Goal: Transaction & Acquisition: Book appointment/travel/reservation

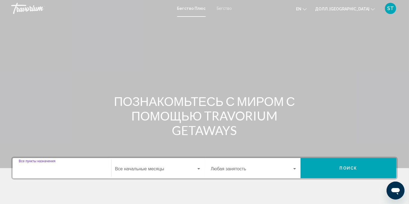
click at [58, 168] on input "Пункт назначения Все пункты назначения" at bounding box center [62, 170] width 86 height 5
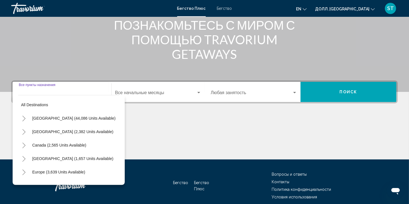
scroll to position [100, 0]
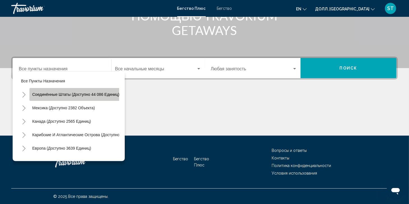
click at [92, 91] on button "Соединённые Штаты (доступно 44 086 единиц)" at bounding box center [75, 94] width 93 height 13
type input "**********"
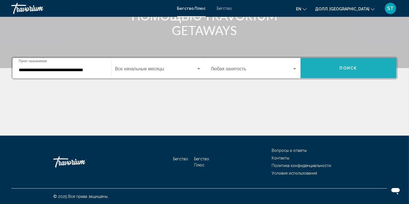
click at [339, 65] on button "Поиск" at bounding box center [349, 68] width 96 height 20
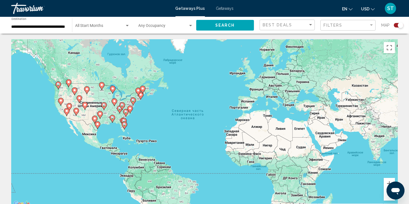
click at [393, 24] on div "Search widget" at bounding box center [397, 25] width 14 height 4
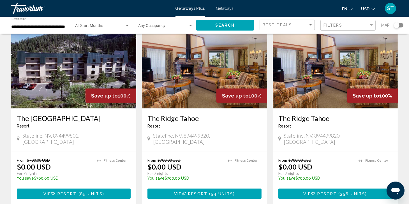
scroll to position [645, 0]
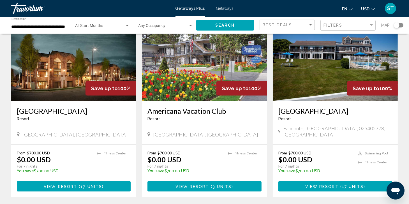
scroll to position [709, 0]
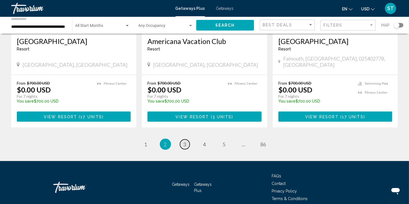
click at [182, 140] on link "page 3" at bounding box center [185, 145] width 10 height 10
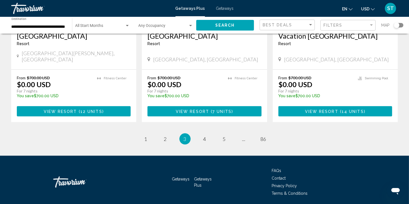
scroll to position [734, 0]
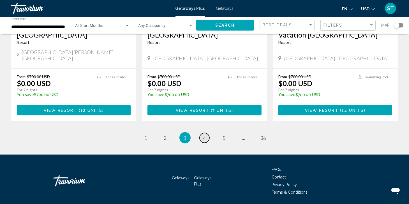
click at [204, 135] on span "4" at bounding box center [204, 138] width 3 height 6
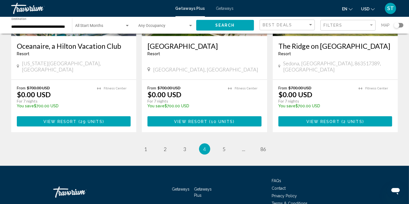
scroll to position [717, 0]
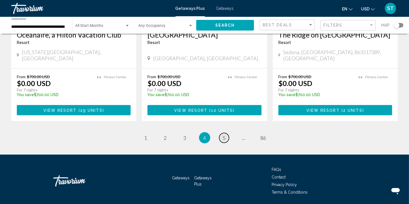
click at [224, 135] on span "5" at bounding box center [224, 138] width 3 height 6
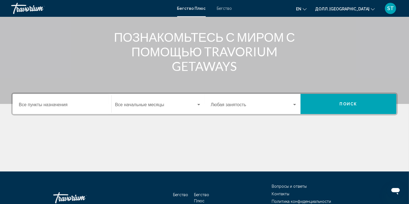
scroll to position [84, 0]
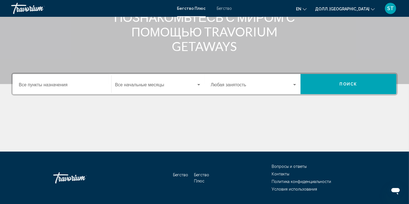
click at [55, 84] on input "Пункт назначения Все пункты назначения" at bounding box center [62, 86] width 86 height 5
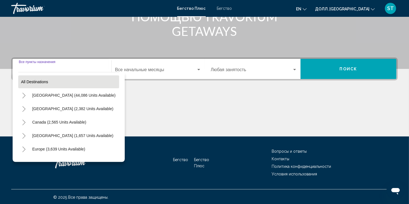
scroll to position [100, 0]
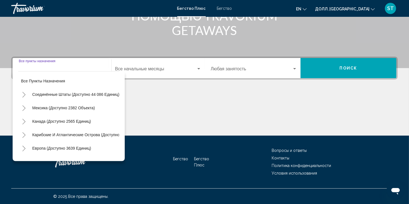
click at [24, 94] on icon "Переключить на США (доступно 44 086 единиц)" at bounding box center [24, 95] width 4 height 6
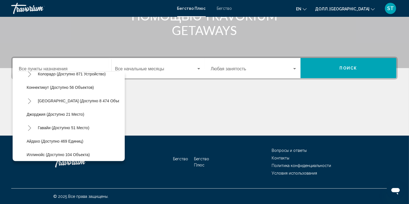
scroll to position [84, 0]
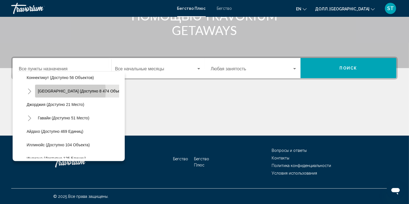
click at [51, 91] on span "Флорида (доступно 8 474 объекта)" at bounding box center [82, 91] width 89 height 4
type input "**********"
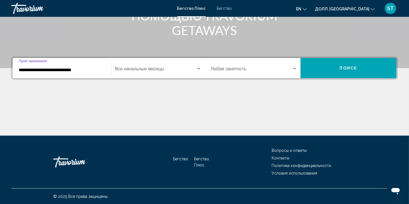
click at [334, 70] on button "Поиск" at bounding box center [349, 68] width 96 height 20
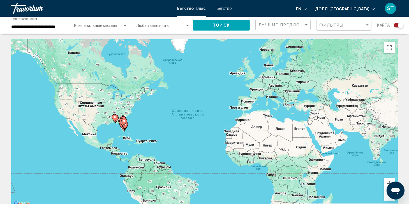
click at [394, 22] on div "Карта" at bounding box center [390, 25] width 26 height 11
click at [395, 25] on div "Виджет поиска" at bounding box center [399, 25] width 10 height 4
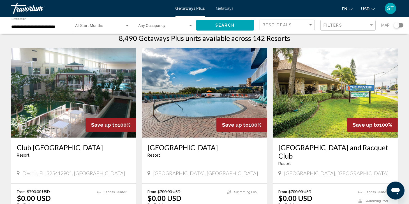
scroll to position [28, 0]
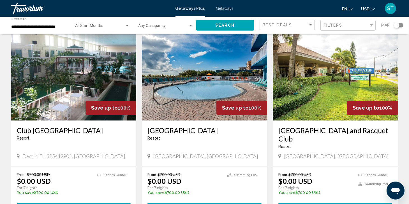
click at [281, 9] on div "en English Español Français Italiano Português русский USD USD ($) MXN (Mex$) C…" at bounding box center [318, 9] width 159 height 12
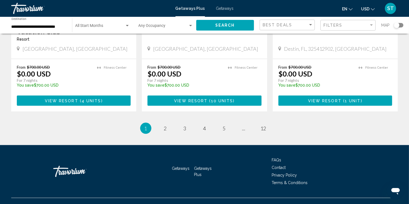
scroll to position [726, 0]
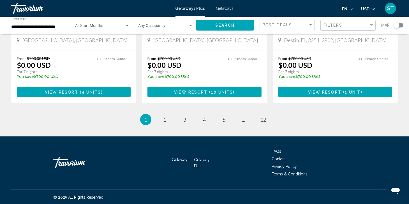
click at [161, 114] on ul "1 / 12 You're on page 1 page 2 page 3 page 4 page 5 page ... page 12" at bounding box center [204, 119] width 387 height 11
click at [165, 121] on span "2" at bounding box center [165, 120] width 3 height 6
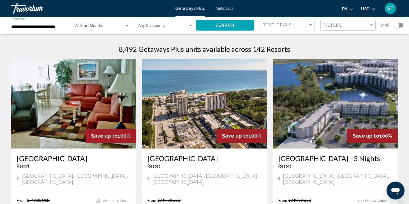
click at [401, 25] on div "Search widget" at bounding box center [399, 25] width 10 height 4
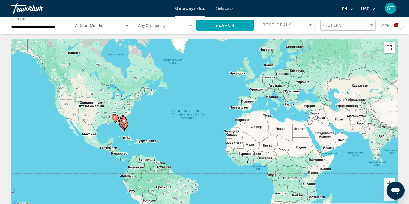
click at [391, 51] on button "Включить полноэкранный режим" at bounding box center [389, 47] width 11 height 11
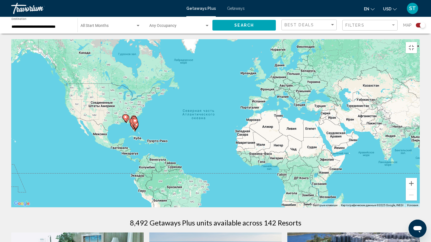
click at [248, 165] on div "Чтобы активировать перетаскивание с помощью клавиатуры, нажмите Alt + Ввод. Пос…" at bounding box center [215, 123] width 408 height 168
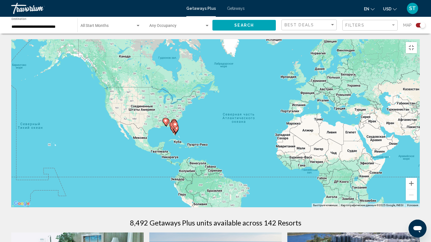
drag, startPoint x: 139, startPoint y: 104, endPoint x: 157, endPoint y: 112, distance: 20.0
click at [159, 112] on div "Чтобы активировать перетаскивание с помощью клавиатуры, нажмите Alt + Ввод. Пос…" at bounding box center [215, 123] width 408 height 168
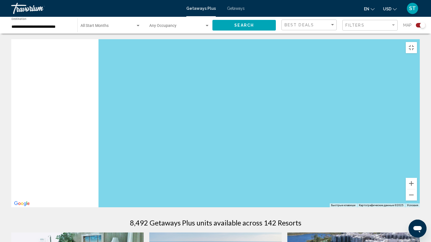
drag, startPoint x: 137, startPoint y: 139, endPoint x: 369, endPoint y: 164, distance: 233.7
click at [413, 171] on div "Main content" at bounding box center [215, 123] width 408 height 168
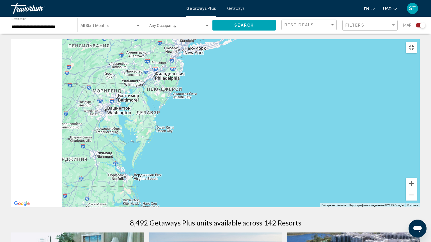
drag, startPoint x: 187, startPoint y: 133, endPoint x: 364, endPoint y: 145, distance: 177.6
click at [365, 145] on div "Main content" at bounding box center [215, 123] width 408 height 168
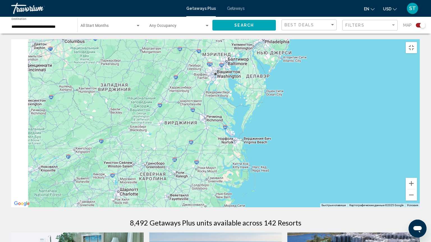
drag, startPoint x: 235, startPoint y: 155, endPoint x: 309, endPoint y: 16, distance: 157.4
click at [304, 39] on div "Main content" at bounding box center [215, 123] width 408 height 168
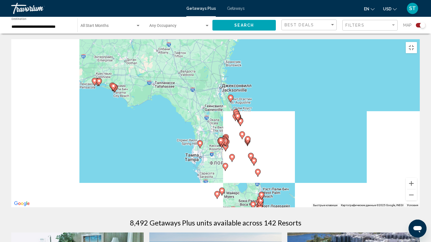
drag, startPoint x: 305, startPoint y: 39, endPoint x: 307, endPoint y: 28, distance: 10.8
click at [307, 39] on div "Чтобы активировать перетаскивание с помощью клавиатуры, нажмите Alt + Ввод. Пос…" at bounding box center [215, 123] width 408 height 168
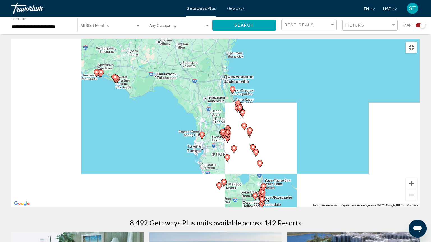
click at [296, 48] on div "Чтобы активировать перетаскивание с помощью клавиатуры, нажмите Alt + Ввод. Пос…" at bounding box center [215, 123] width 408 height 168
drag, startPoint x: 307, startPoint y: 79, endPoint x: 304, endPoint y: 71, distance: 8.4
click at [304, 71] on div "Чтобы активировать перетаскивание с помощью клавиатуры, нажмите Alt + Ввод. Пос…" at bounding box center [215, 123] width 408 height 168
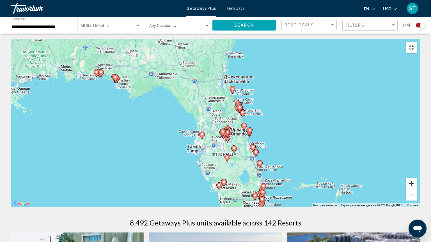
click at [413, 189] on button "Увеличить" at bounding box center [410, 183] width 11 height 11
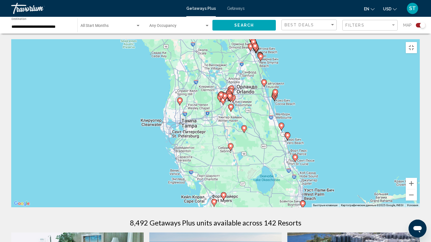
drag, startPoint x: 352, startPoint y: 191, endPoint x: 345, endPoint y: 148, distance: 43.9
click at [345, 148] on div "Чтобы активировать перетаскивание с помощью клавиатуры, нажмите Alt + Ввод. Пос…" at bounding box center [215, 123] width 408 height 168
click at [413, 189] on button "Увеличить" at bounding box center [410, 183] width 11 height 11
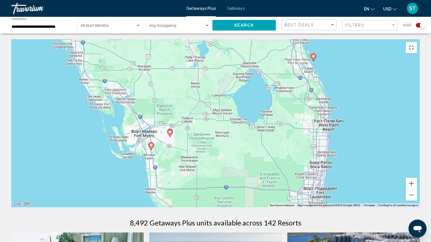
drag, startPoint x: 352, startPoint y: 192, endPoint x: 288, endPoint y: 35, distance: 169.3
click at [288, 39] on div "Чтобы активировать перетаскивание с помощью клавиатуры, нажмите Alt + Ввод. Пос…" at bounding box center [215, 123] width 408 height 168
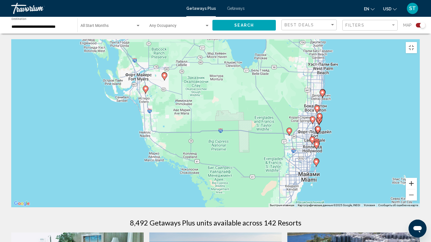
click at [413, 189] on button "Увеличить" at bounding box center [410, 183] width 11 height 11
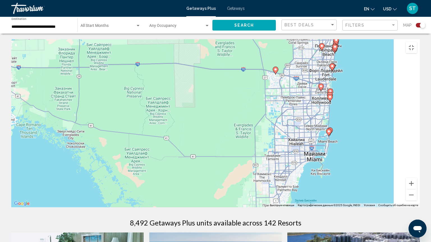
drag, startPoint x: 355, startPoint y: 171, endPoint x: 252, endPoint y: 87, distance: 132.9
click at [252, 87] on div "Чтобы активировать перетаскивание с помощью клавиатуры, нажмите Alt + Ввод. Пос…" at bounding box center [215, 123] width 408 height 168
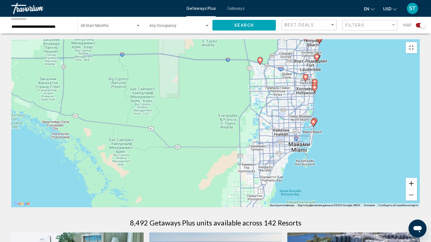
drag, startPoint x: 421, startPoint y: 218, endPoint x: 404, endPoint y: 179, distance: 42.0
click at [413, 189] on button "Увеличить" at bounding box center [410, 183] width 11 height 11
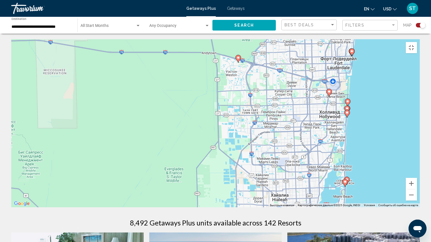
drag, startPoint x: 385, startPoint y: 55, endPoint x: 318, endPoint y: 113, distance: 89.5
click at [318, 113] on div "Чтобы активировать перетаскивание с помощью клавиатуры, нажмите Alt + Ввод. Пос…" at bounding box center [215, 123] width 408 height 168
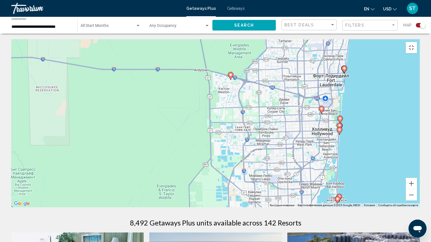
drag, startPoint x: 343, startPoint y: 64, endPoint x: 338, endPoint y: 75, distance: 12.3
click at [338, 75] on div "Чтобы активировать перетаскивание с помощью клавиатуры, нажмите Alt + Ввод. Пос…" at bounding box center [215, 123] width 408 height 168
click at [344, 65] on gmp-advanced-marker "Main content" at bounding box center [344, 69] width 6 height 8
type input "**********"
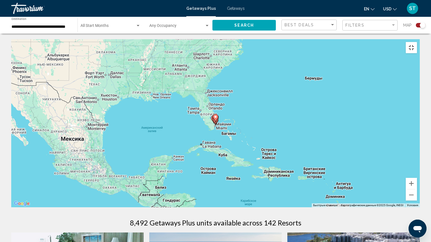
click at [413, 42] on button "Включить полноэкранный режим" at bounding box center [410, 47] width 11 height 11
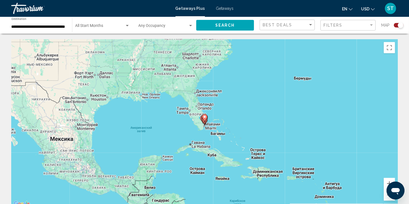
click at [393, 26] on div "Search widget" at bounding box center [397, 25] width 14 height 4
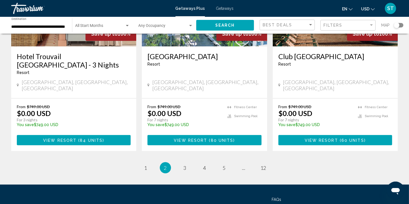
scroll to position [729, 0]
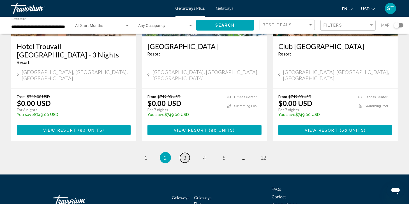
click at [186, 155] on span "3" at bounding box center [185, 158] width 3 height 6
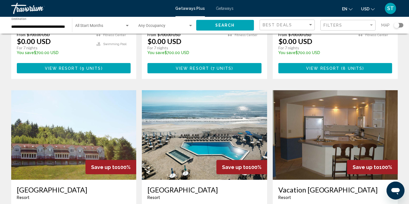
scroll to position [617, 0]
